Goal: Task Accomplishment & Management: Manage account settings

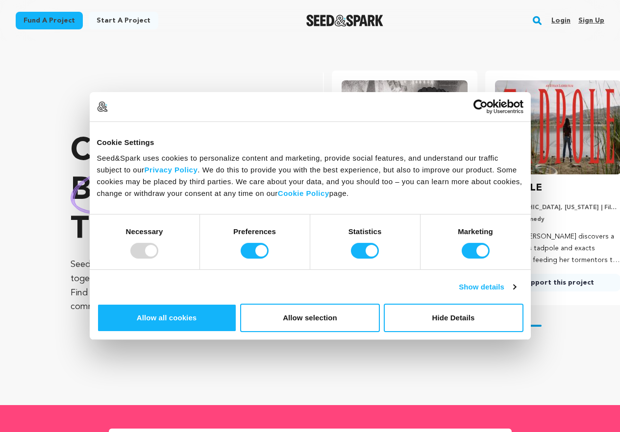
scroll to position [0, 161]
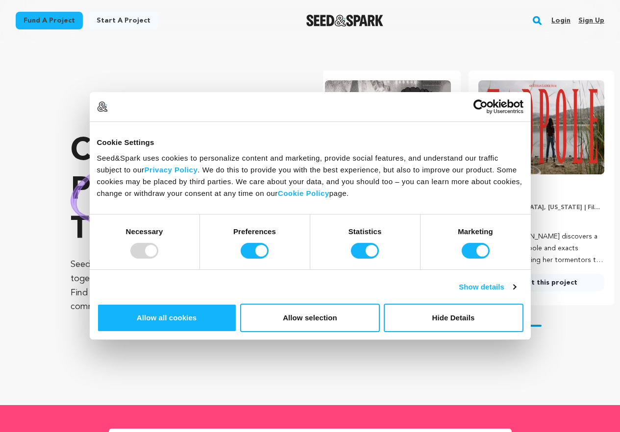
click at [584, 20] on link "Sign up" at bounding box center [591, 21] width 26 height 16
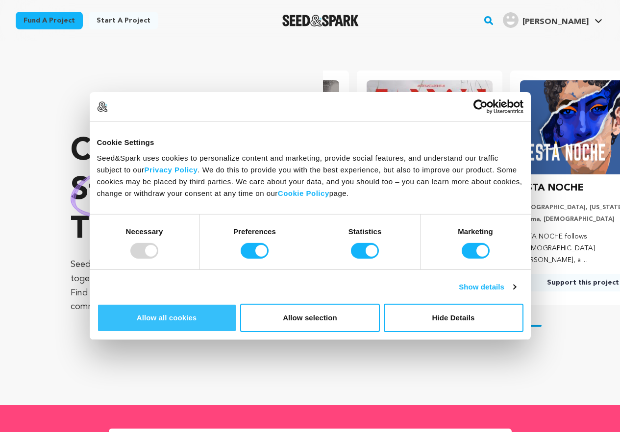
scroll to position [0, 161]
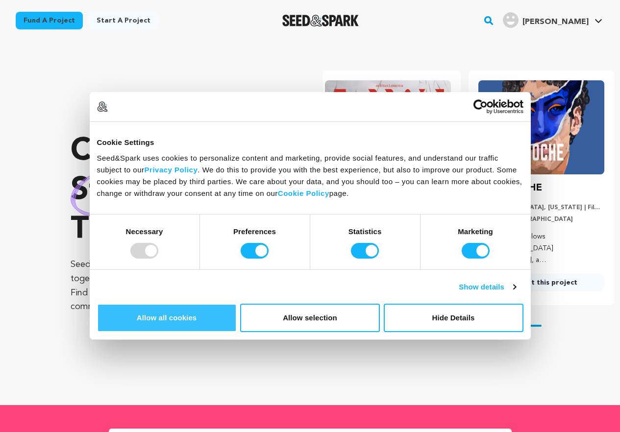
click at [237, 311] on button "Allow all cookies" at bounding box center [167, 318] width 140 height 28
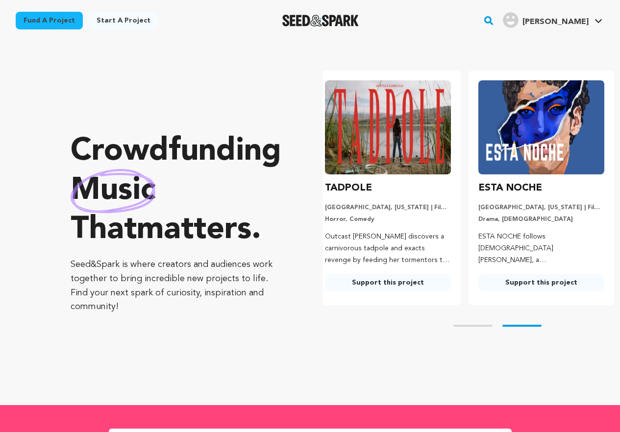
click at [518, 18] on img "ALOM M.'s Profile" at bounding box center [511, 20] width 16 height 16
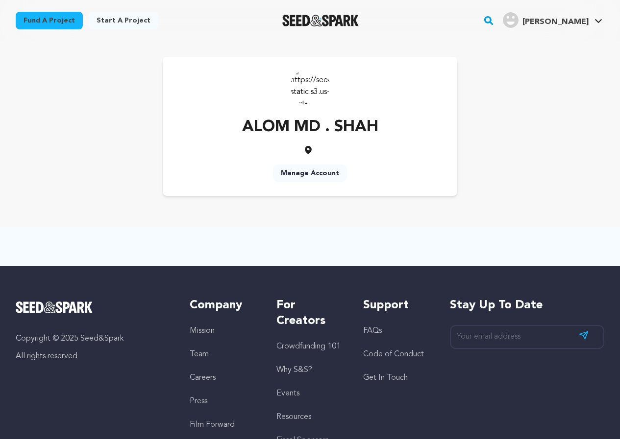
click at [316, 83] on img at bounding box center [309, 86] width 39 height 39
click at [313, 84] on img at bounding box center [309, 86] width 39 height 39
click at [327, 130] on p "ALOM MD . SHAH" at bounding box center [310, 128] width 136 height 24
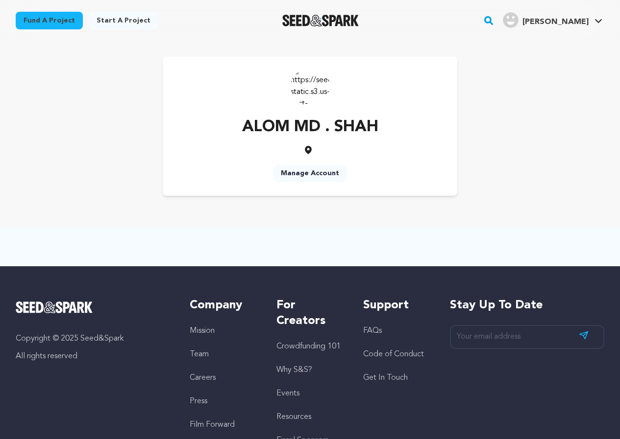
click at [327, 130] on p "ALOM MD . SHAH" at bounding box center [310, 128] width 136 height 24
click at [324, 129] on p "ALOM MD . SHAH" at bounding box center [310, 128] width 136 height 24
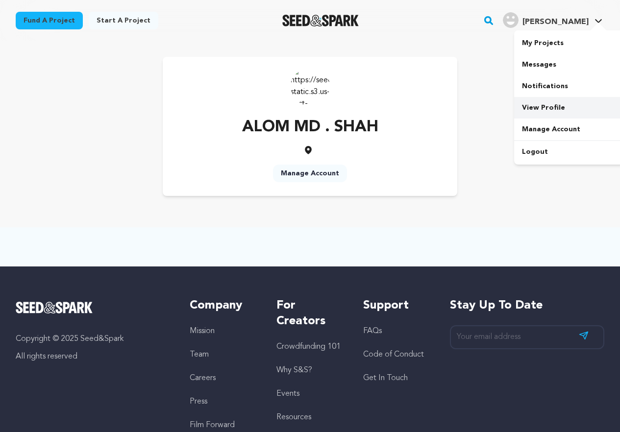
click at [550, 110] on link "View Profile" at bounding box center [569, 108] width 110 height 22
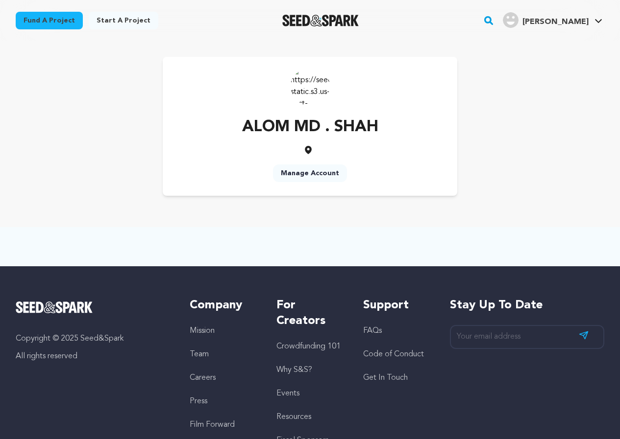
click at [300, 167] on link "Manage Account" at bounding box center [310, 174] width 74 height 18
click at [314, 173] on link "Manage Account" at bounding box center [310, 174] width 74 height 18
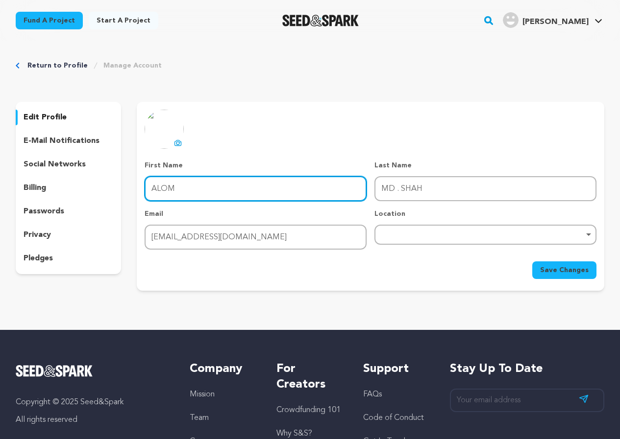
click at [218, 193] on input "ALOM" at bounding box center [255, 188] width 222 height 25
click at [219, 192] on input "ALOM" at bounding box center [255, 188] width 222 height 25
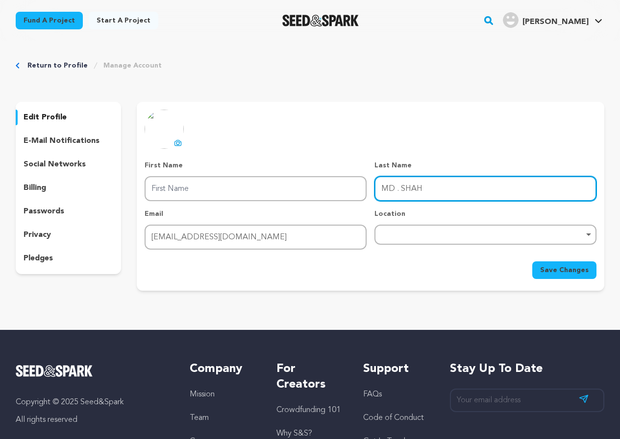
click at [430, 190] on input "MD . SHAH" at bounding box center [485, 188] width 222 height 25
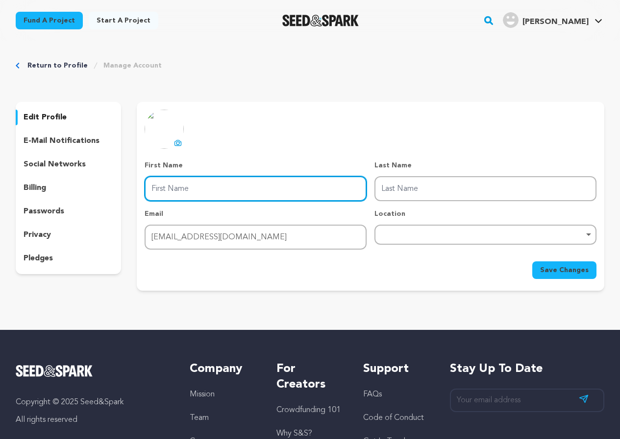
click at [291, 193] on input "First Name" at bounding box center [255, 188] width 222 height 25
type input "Arabia"
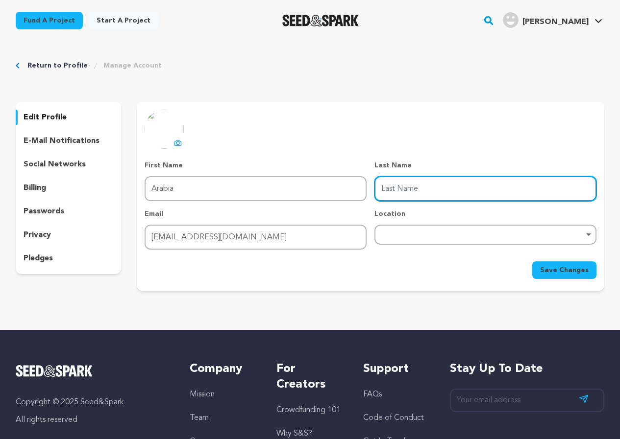
click at [398, 189] on input "Last Name" at bounding box center [485, 188] width 222 height 25
type input "Data"
click at [418, 241] on div "Remove item" at bounding box center [485, 235] width 222 height 20
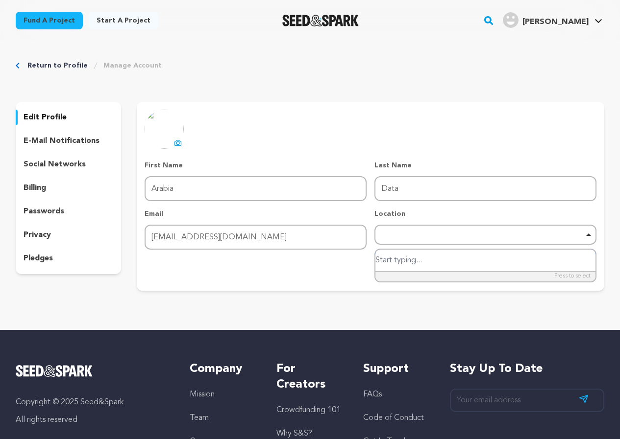
click at [418, 233] on div "Remove item" at bounding box center [485, 235] width 212 height 4
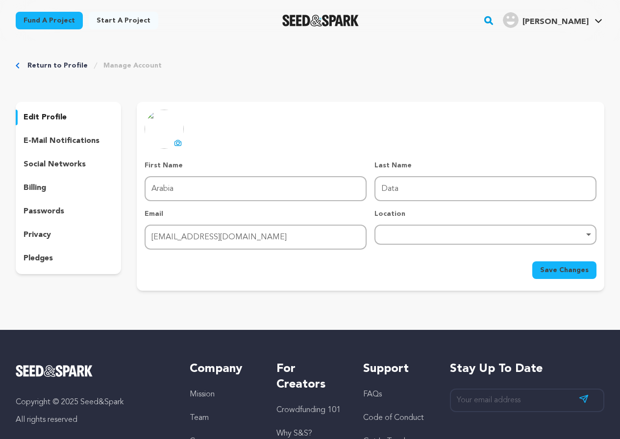
click at [435, 226] on div "Remove item" at bounding box center [485, 235] width 222 height 20
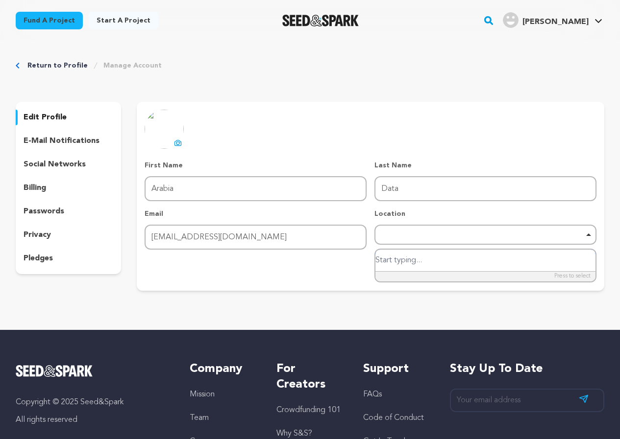
type input "u"
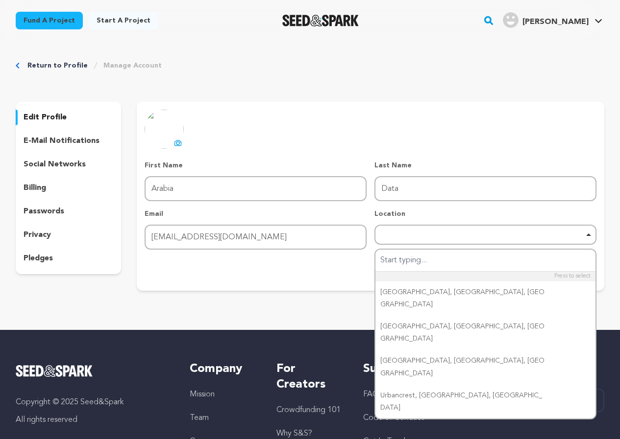
click at [266, 296] on div "Return to Profile Manage Account edit profile e-mail notifications social netwo…" at bounding box center [310, 177] width 620 height 273
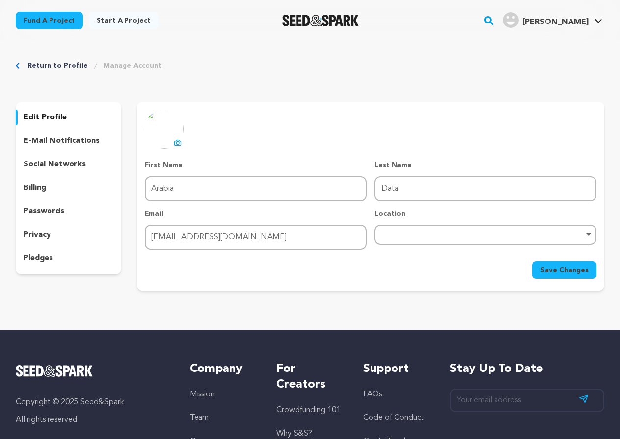
click at [562, 271] on span "Save Changes" at bounding box center [564, 270] width 48 height 10
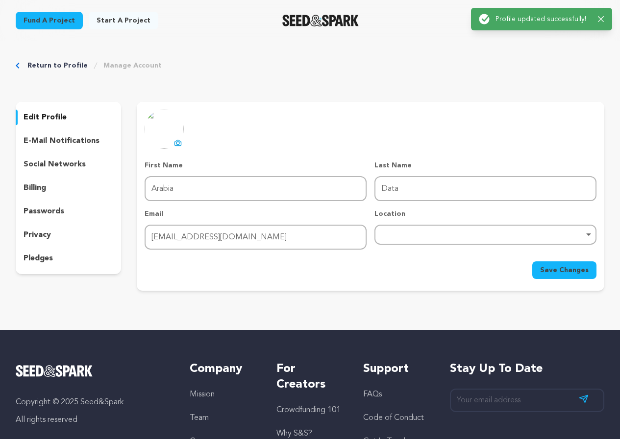
click at [47, 114] on p "edit profile" at bounding box center [45, 118] width 43 height 12
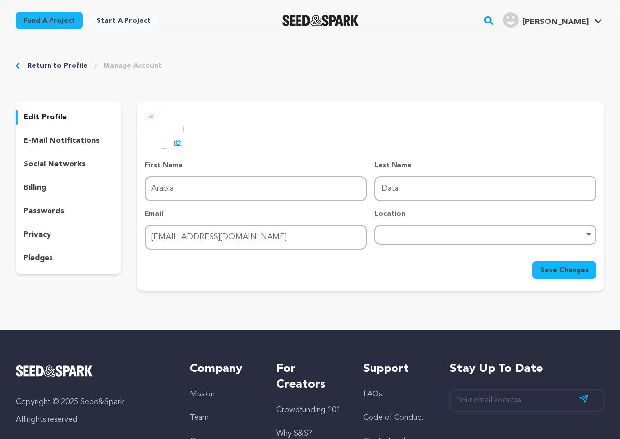
click at [45, 120] on p "edit profile" at bounding box center [45, 118] width 43 height 12
click at [45, 121] on p "edit profile" at bounding box center [45, 118] width 43 height 12
click at [46, 121] on p "edit profile" at bounding box center [45, 118] width 43 height 12
click at [46, 120] on p "edit profile" at bounding box center [45, 118] width 43 height 12
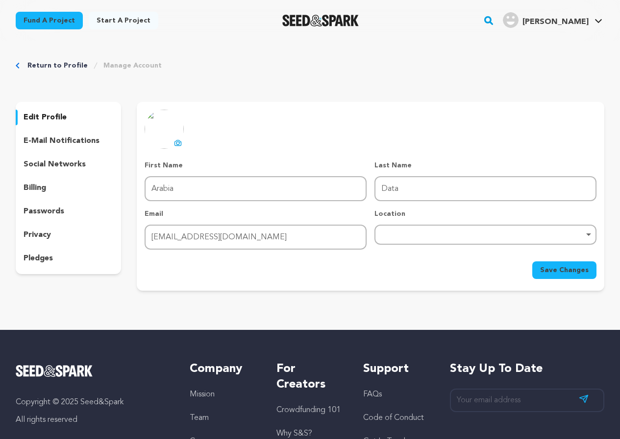
click at [58, 139] on p "e-mail notifications" at bounding box center [62, 141] width 76 height 12
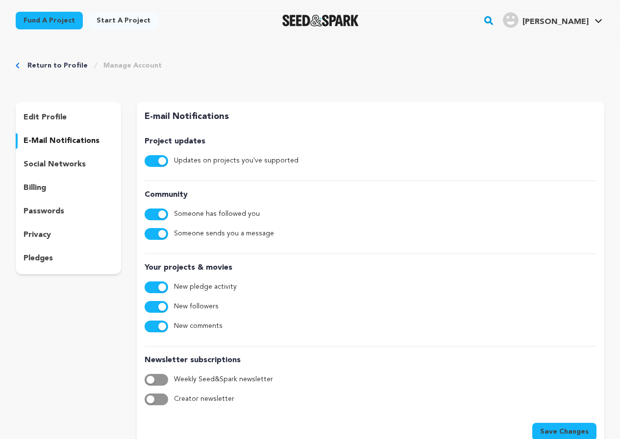
click at [52, 169] on p "social networks" at bounding box center [55, 165] width 62 height 12
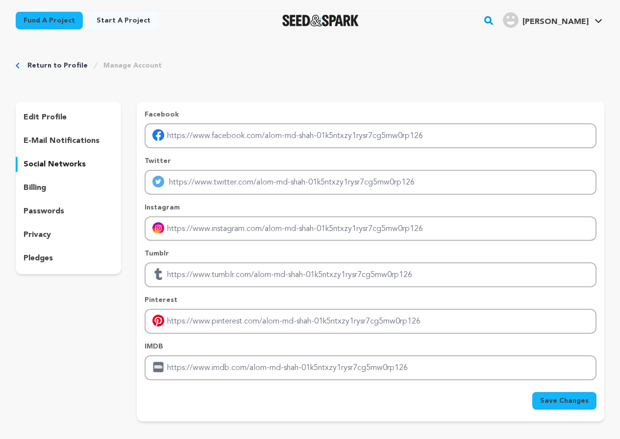
click at [45, 190] on p "billing" at bounding box center [35, 188] width 23 height 12
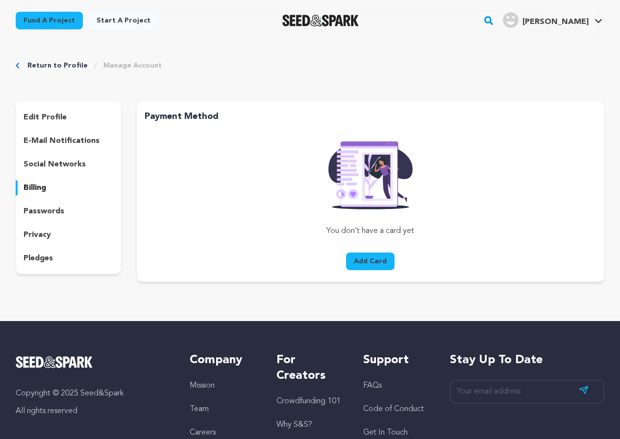
click at [43, 215] on p "passwords" at bounding box center [44, 212] width 41 height 12
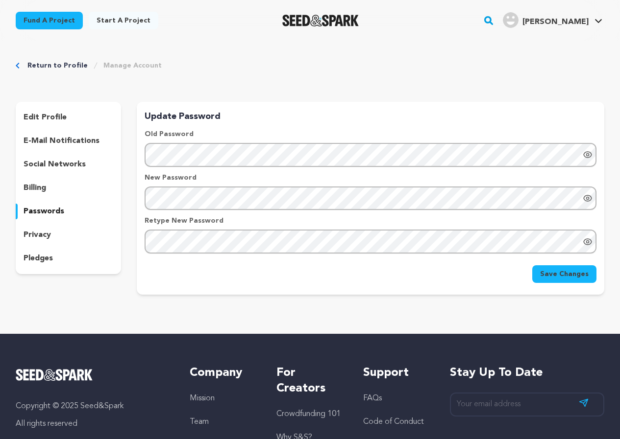
click at [41, 240] on p "privacy" at bounding box center [37, 235] width 27 height 12
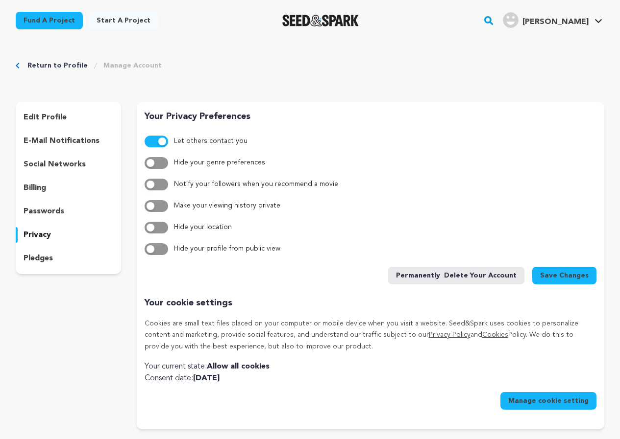
click at [48, 263] on p "pledges" at bounding box center [38, 259] width 29 height 12
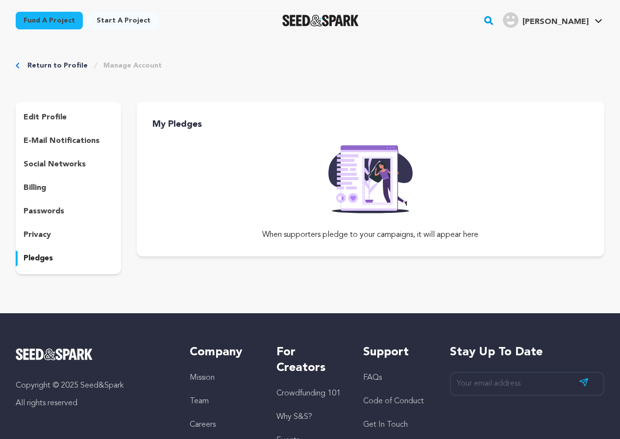
click at [378, 176] on img at bounding box center [370, 176] width 100 height 74
type input "https://seedandspark.com/svg/rafiki.svg"
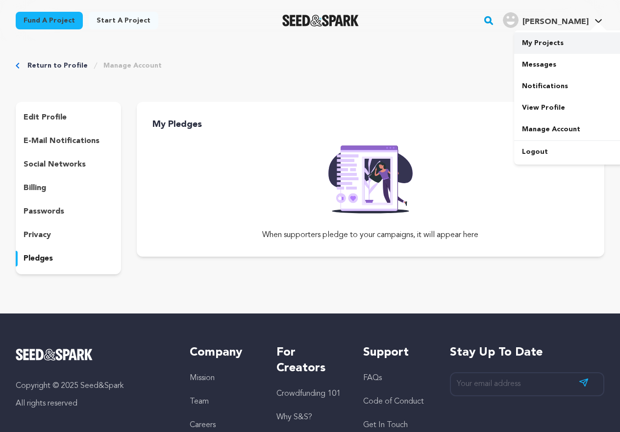
click at [528, 47] on link "My Projects" at bounding box center [569, 43] width 110 height 22
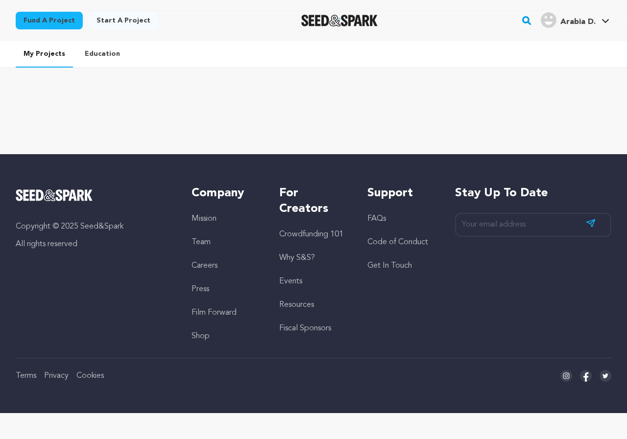
click at [91, 50] on link "Education" at bounding box center [102, 53] width 51 height 25
